Goal: Task Accomplishment & Management: Manage account settings

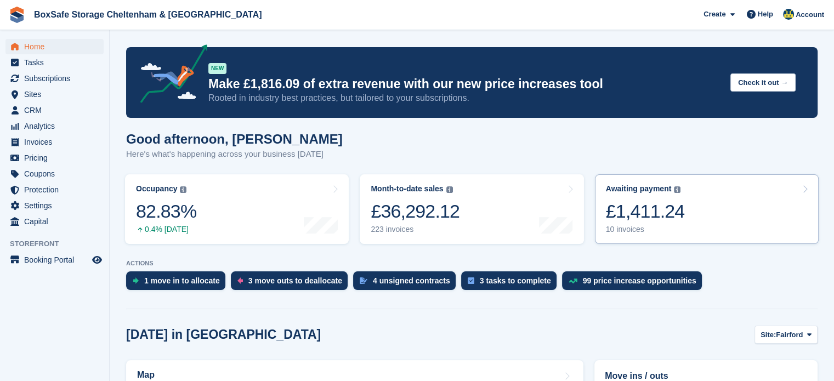
click at [708, 200] on link "Awaiting payment The total outstanding balance on all open invoices. £1,411.24 …" at bounding box center [707, 209] width 224 height 70
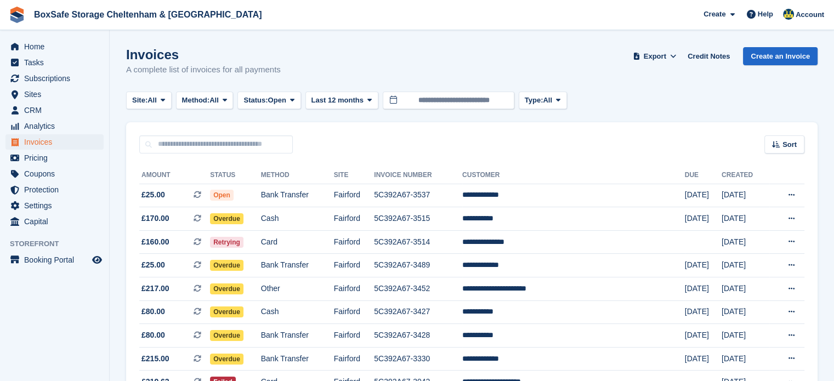
scroll to position [92, 0]
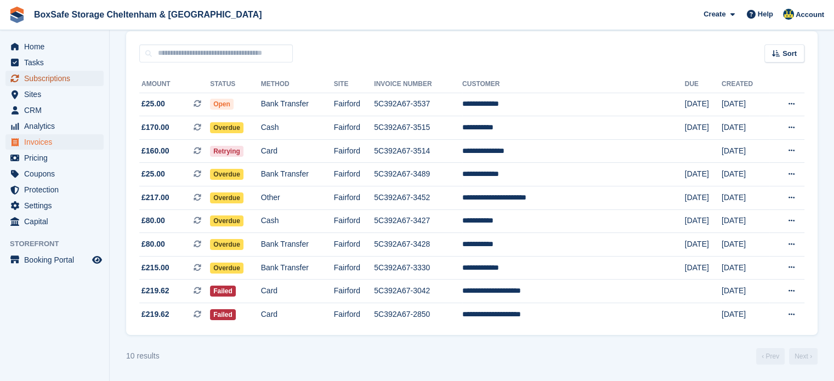
click at [58, 77] on span "Subscriptions" at bounding box center [57, 78] width 66 height 15
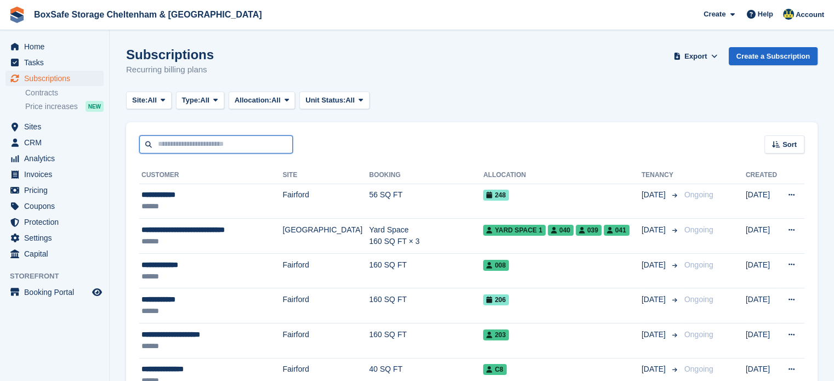
click at [229, 149] on input "text" at bounding box center [216, 144] width 154 height 18
type input "*********"
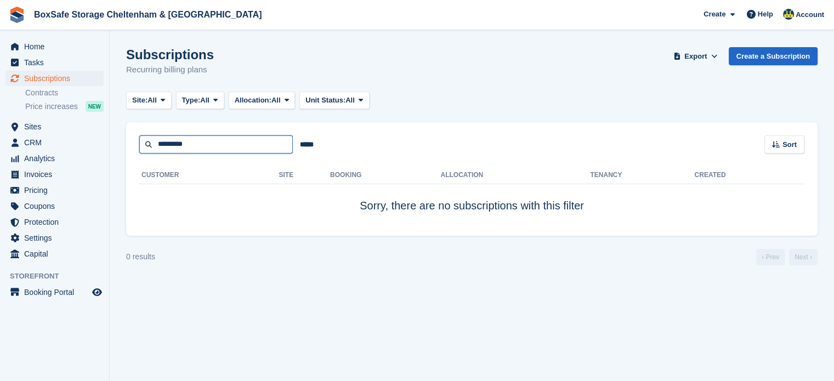
click at [230, 149] on input "*********" at bounding box center [216, 144] width 154 height 18
type input "***"
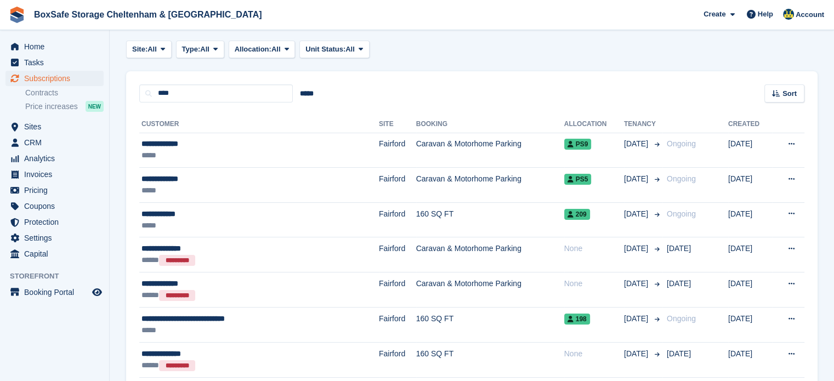
scroll to position [52, 0]
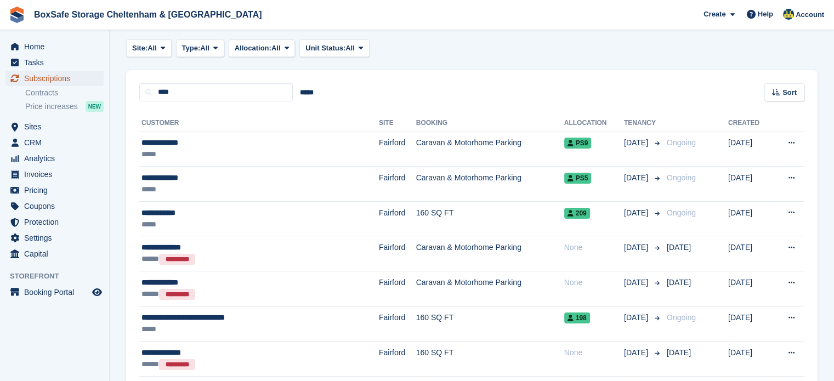
click at [64, 84] on span "Subscriptions" at bounding box center [57, 78] width 66 height 15
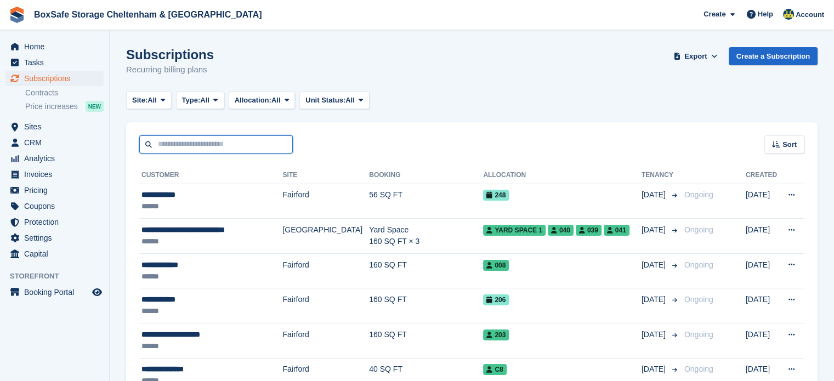
click at [204, 144] on input "text" at bounding box center [216, 144] width 154 height 18
click at [180, 144] on input "text" at bounding box center [216, 144] width 154 height 18
click at [176, 146] on input "text" at bounding box center [216, 144] width 154 height 18
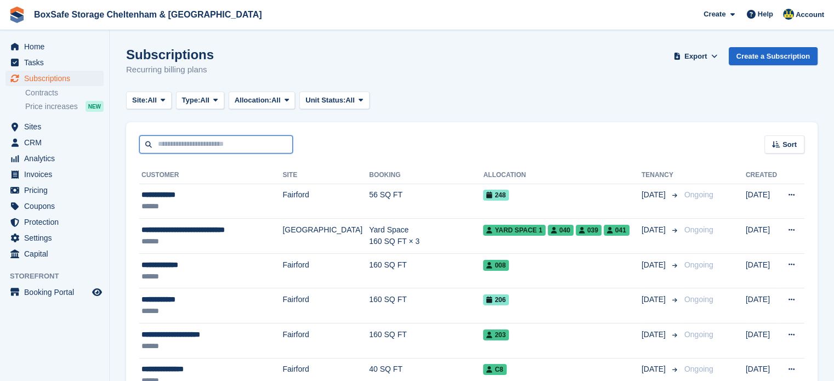
click at [180, 141] on input "text" at bounding box center [216, 144] width 154 height 18
type input "******"
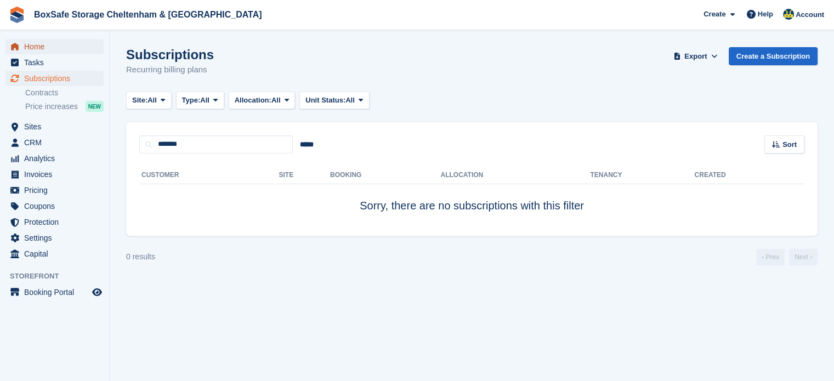
click at [48, 41] on span "Home" at bounding box center [57, 46] width 66 height 15
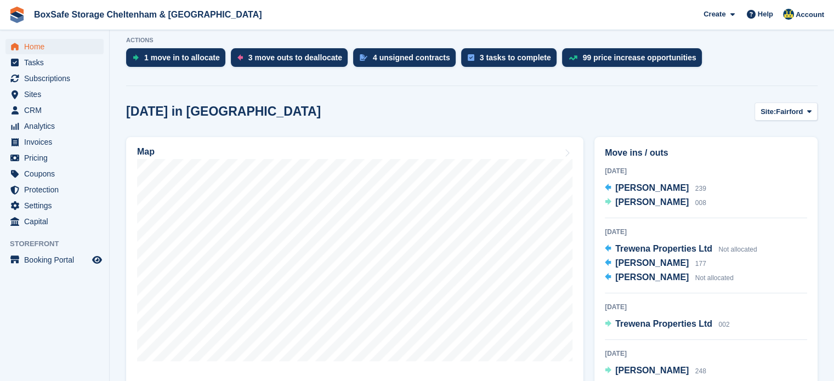
scroll to position [235, 0]
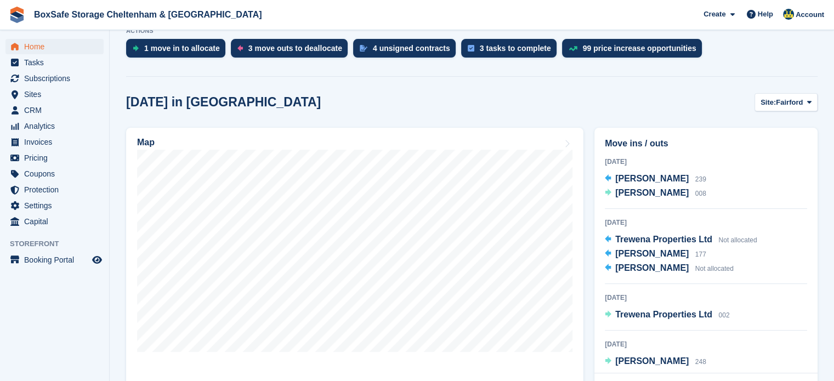
drag, startPoint x: 839, startPoint y: 61, endPoint x: 838, endPoint y: 137, distance: 76.3
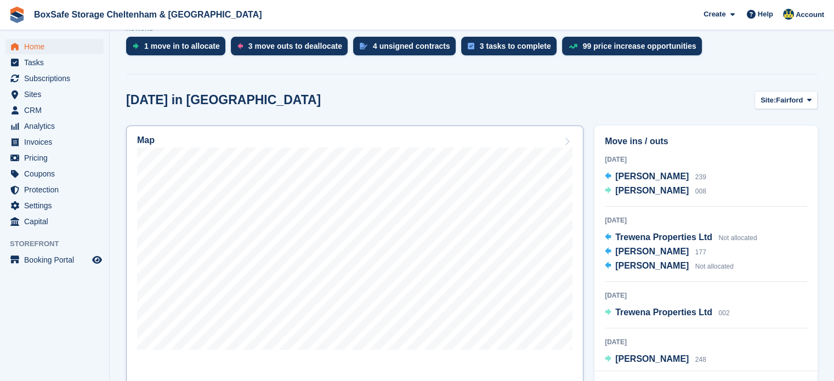
click at [133, 162] on link "Map" at bounding box center [354, 268] width 457 height 285
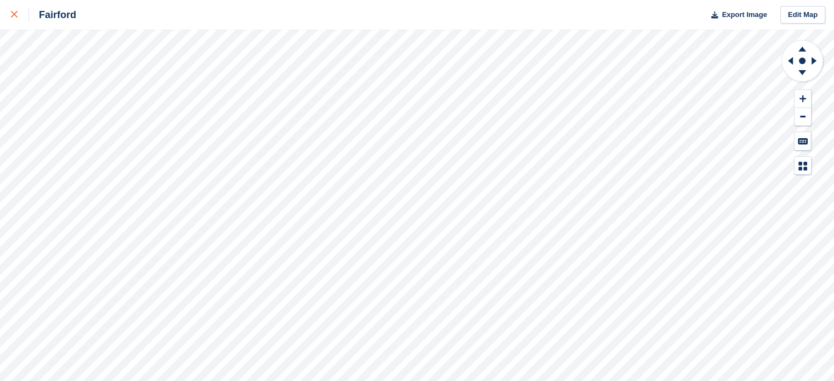
click at [21, 24] on link at bounding box center [14, 15] width 29 height 30
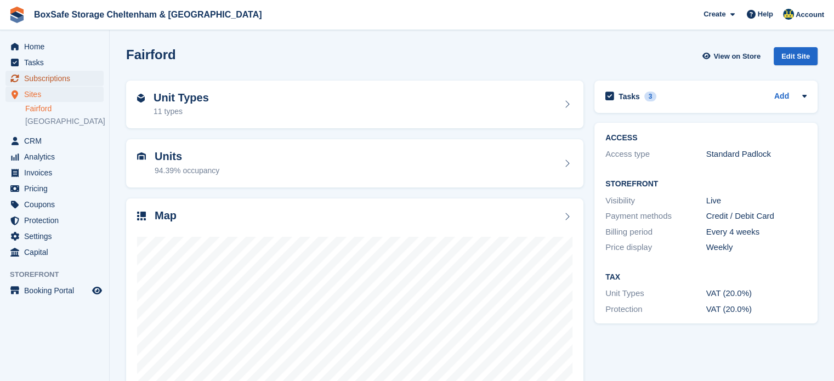
click at [59, 72] on span "Subscriptions" at bounding box center [57, 78] width 66 height 15
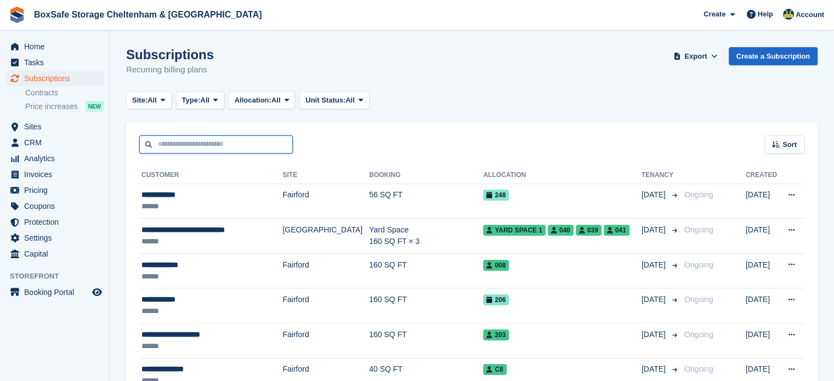
click at [232, 148] on input "text" at bounding box center [216, 144] width 154 height 18
type input "*********"
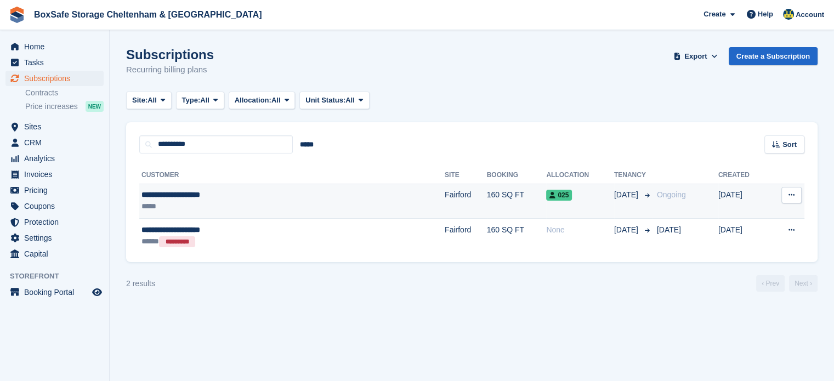
click at [614, 199] on span "[DATE]" at bounding box center [627, 195] width 26 height 12
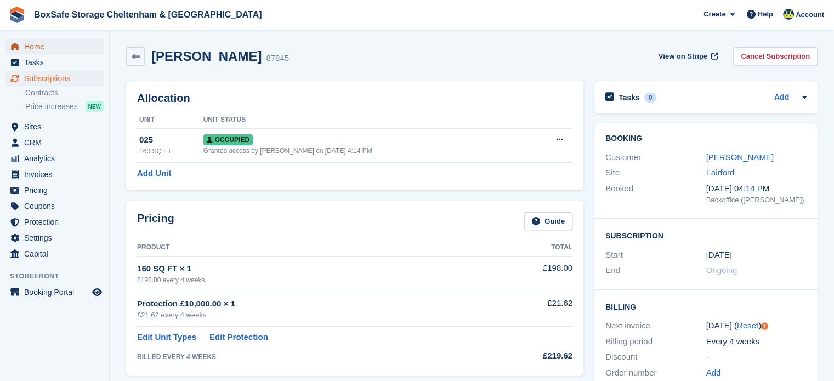
click at [39, 46] on span "Home" at bounding box center [57, 46] width 66 height 15
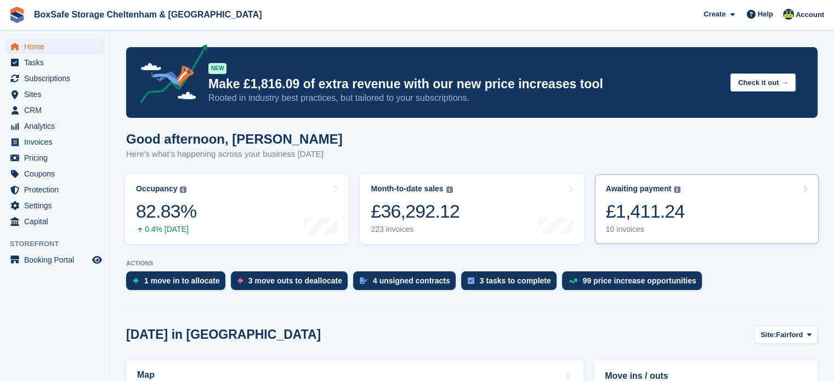
click at [679, 223] on div "£1,411.24" at bounding box center [645, 211] width 79 height 22
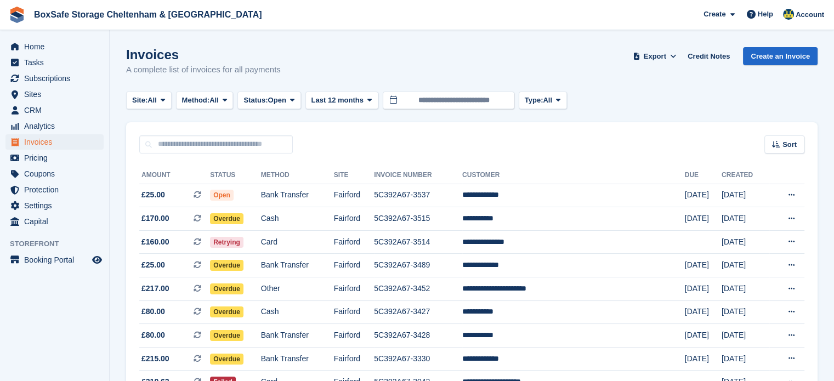
scroll to position [92, 0]
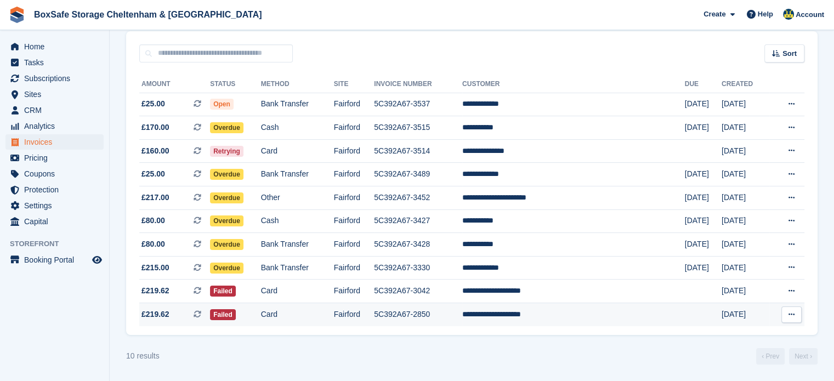
click at [462, 320] on td "5C392A67-2850" at bounding box center [418, 314] width 88 height 23
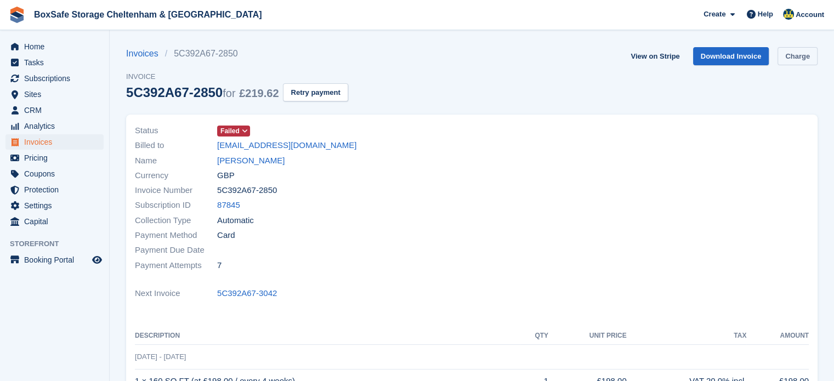
click at [799, 59] on link "Charge" at bounding box center [798, 56] width 40 height 18
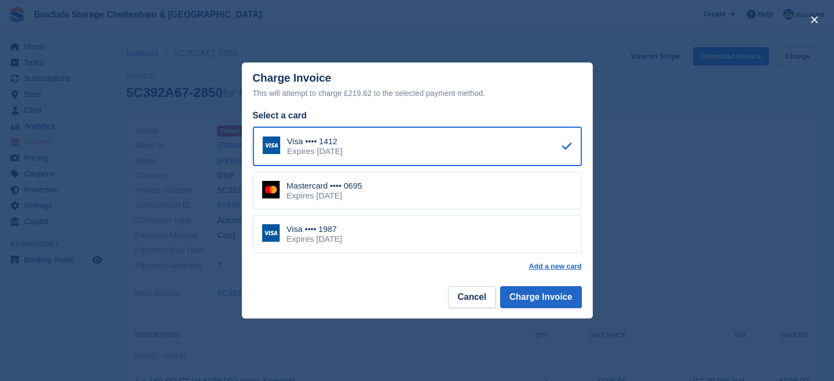
click at [443, 247] on div "Visa •••• 1987 Expires February 2028" at bounding box center [417, 234] width 329 height 38
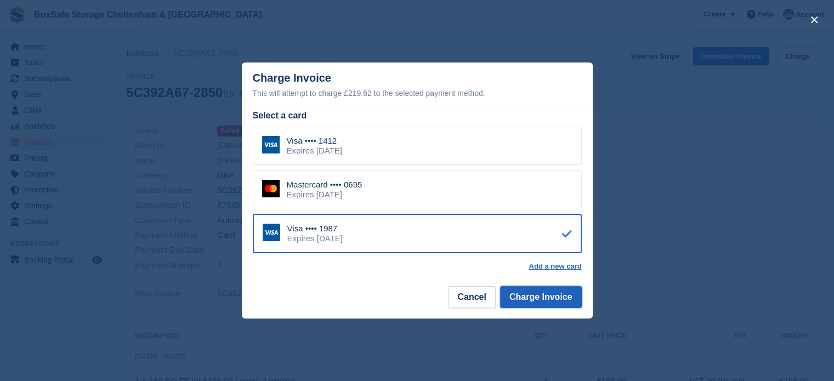
click at [524, 298] on button "Charge Invoice" at bounding box center [541, 297] width 82 height 22
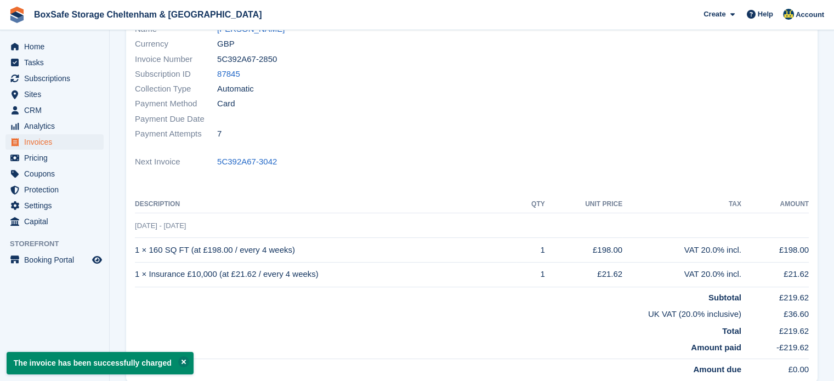
scroll to position [110, 0]
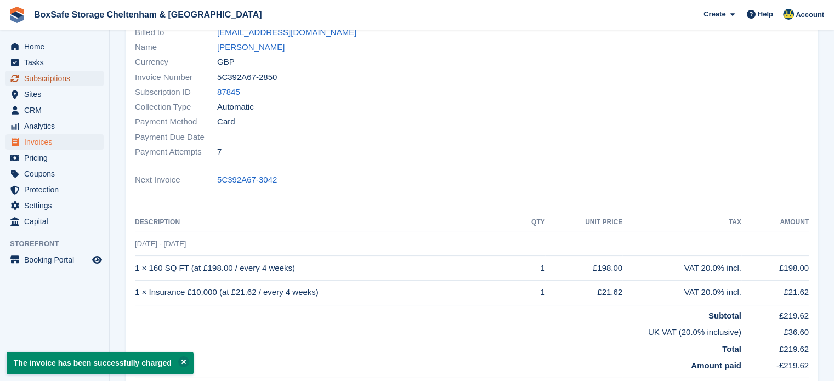
click at [70, 71] on span "Subscriptions" at bounding box center [57, 78] width 66 height 15
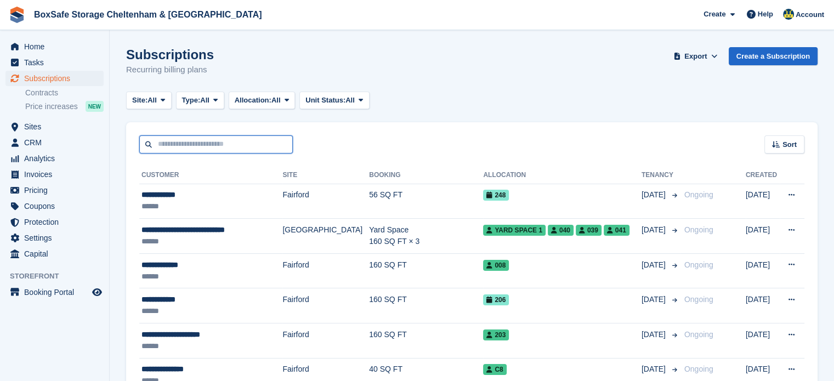
click at [191, 143] on input "text" at bounding box center [216, 144] width 154 height 18
type input "*********"
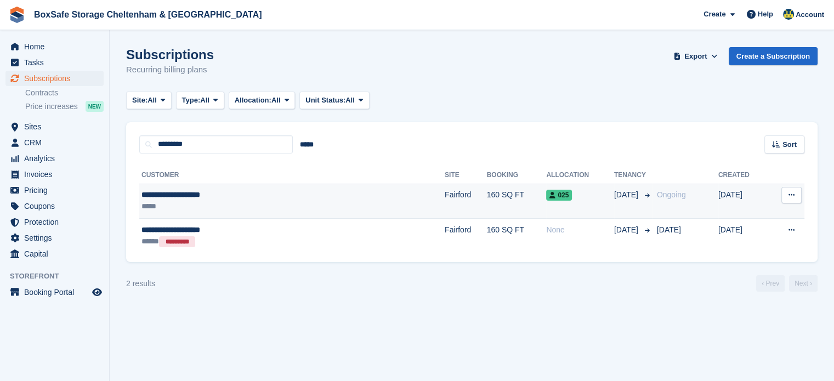
click at [645, 195] on icon at bounding box center [647, 195] width 5 height 5
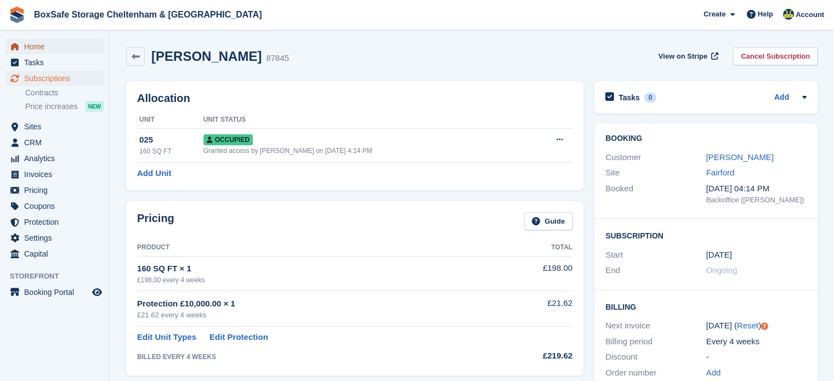
click at [56, 50] on span "Home" at bounding box center [57, 46] width 66 height 15
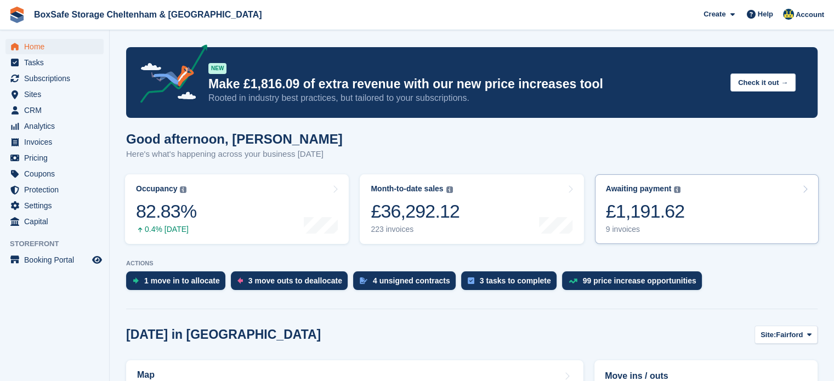
click at [698, 213] on link "Awaiting payment The total outstanding balance on all open invoices. £1,191.62 …" at bounding box center [707, 209] width 224 height 70
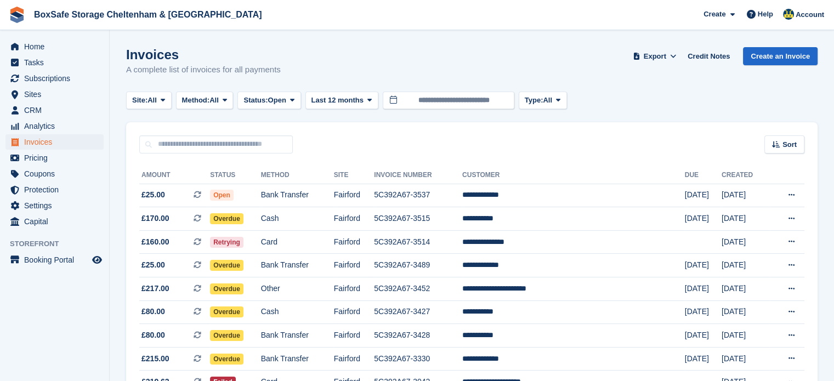
scroll to position [68, 0]
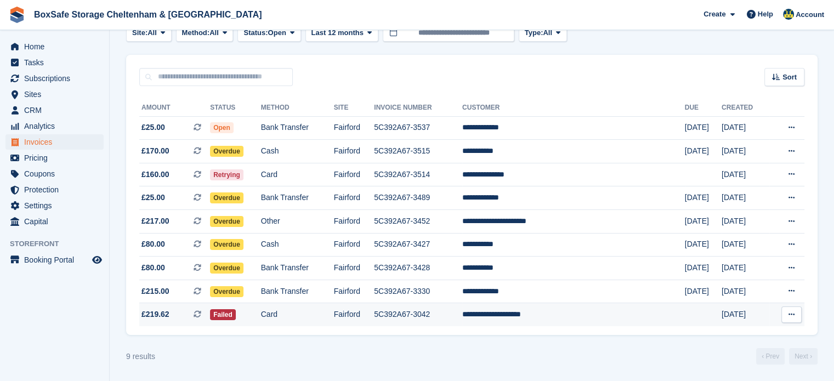
click at [568, 311] on td "**********" at bounding box center [573, 314] width 223 height 23
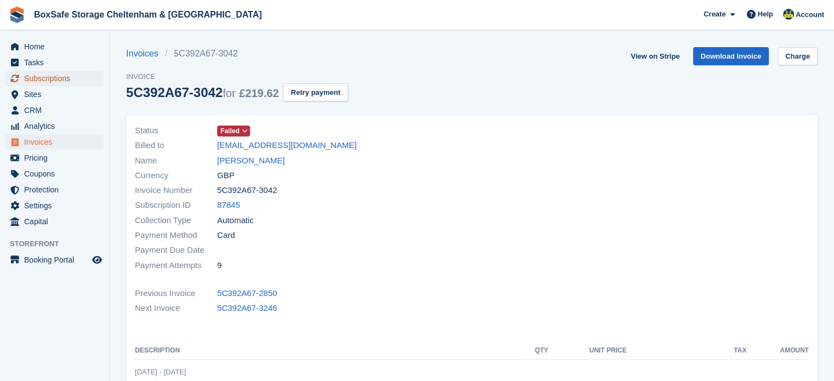
click at [63, 72] on span "Subscriptions" at bounding box center [57, 78] width 66 height 15
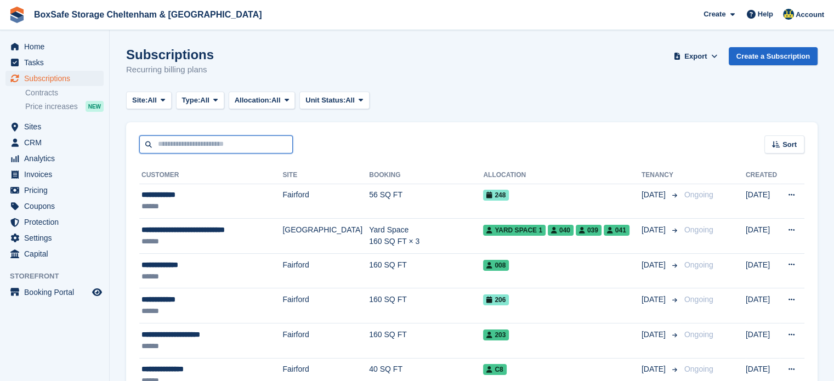
click at [169, 136] on input "text" at bounding box center [216, 144] width 154 height 18
click at [169, 137] on input "text" at bounding box center [216, 144] width 154 height 18
type input "*"
type input "*********"
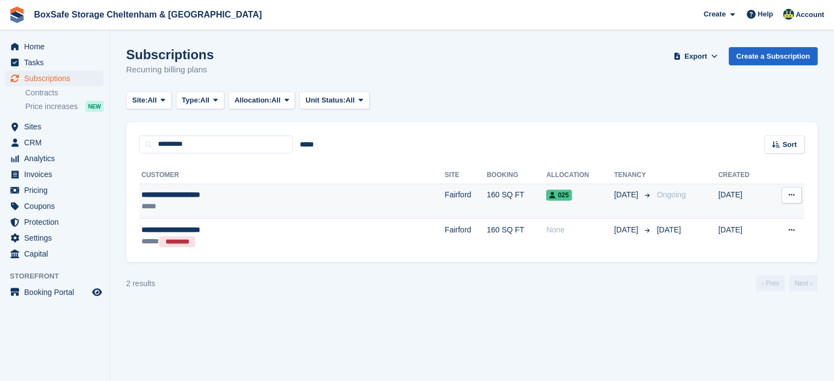
click at [445, 211] on td "Fairford" at bounding box center [466, 201] width 42 height 35
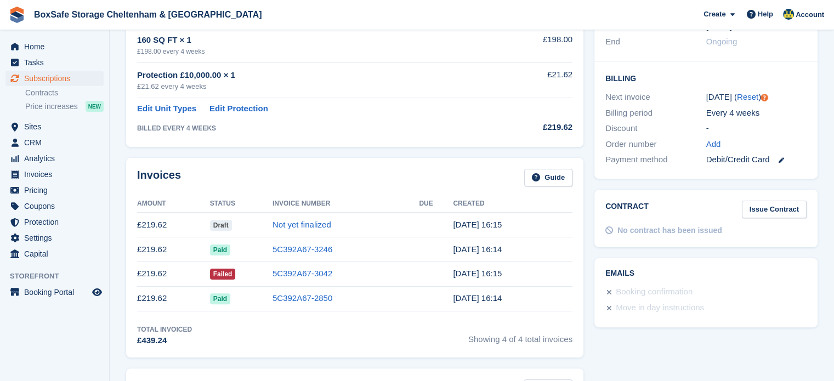
scroll to position [212, 0]
